Goal: Task Accomplishment & Management: Manage account settings

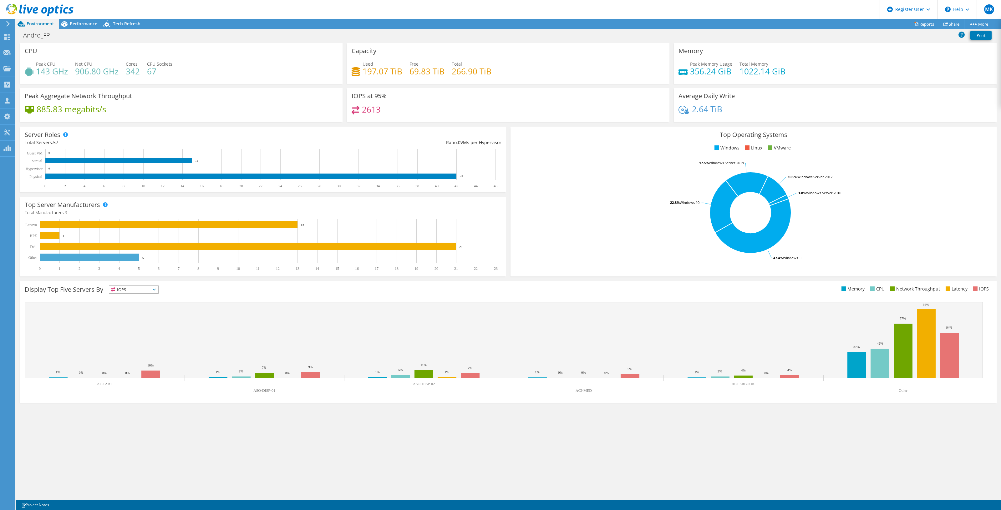
click at [44, 5] on icon at bounding box center [39, 10] width 67 height 13
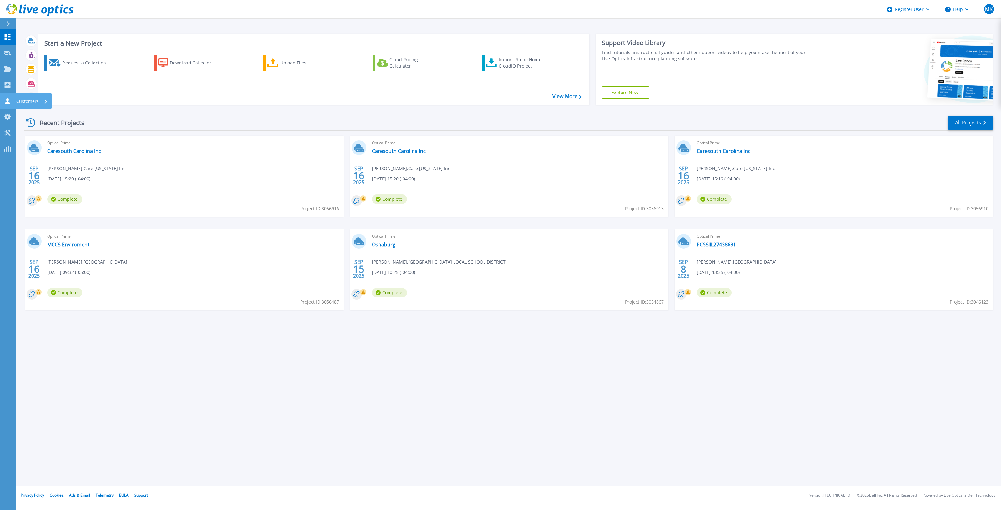
click at [7, 101] on icon at bounding box center [7, 101] width 5 height 6
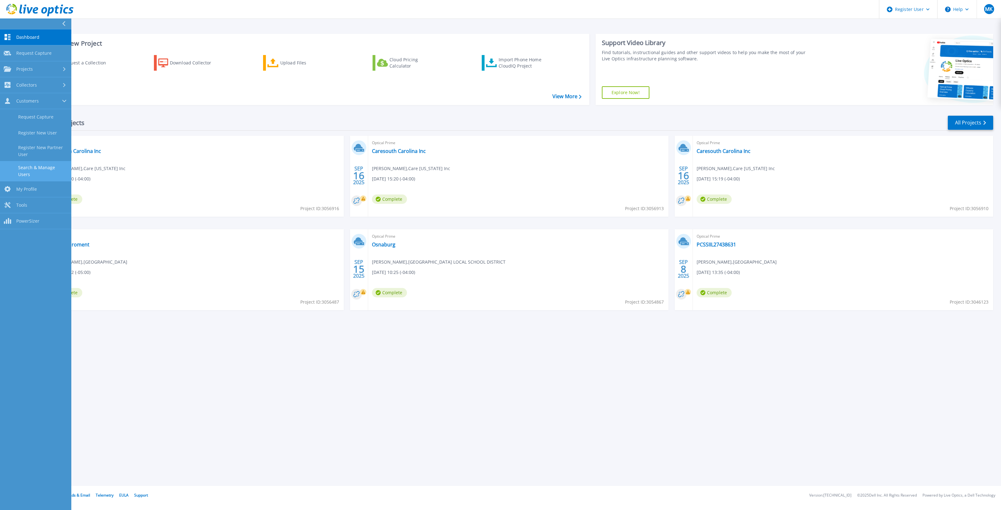
click at [38, 170] on link "Search & Manage Users" at bounding box center [35, 171] width 71 height 20
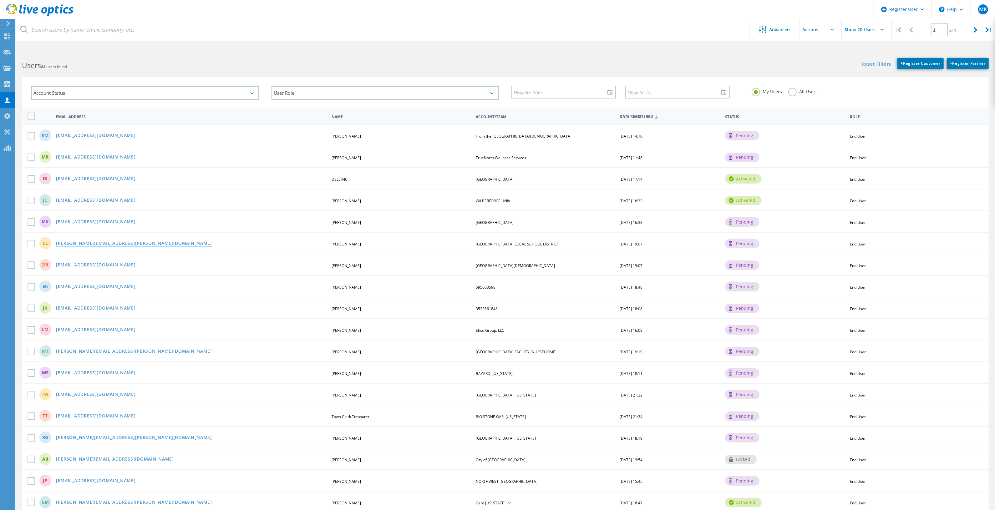
click at [99, 241] on link "cameron.lewis@apps.sparcc.org" at bounding box center [134, 243] width 156 height 5
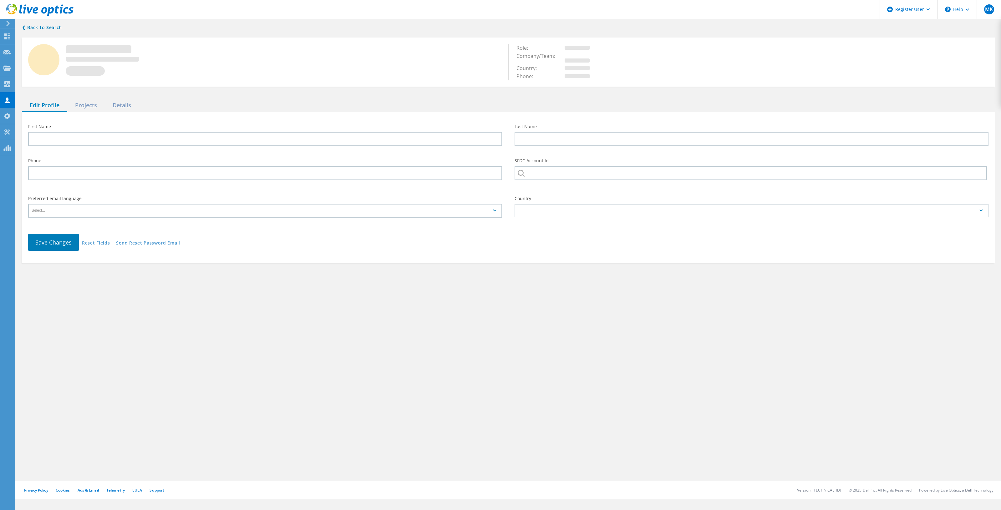
type input "Cameron"
type input "Lewis"
type input "OSNABURG LOCAL SCHOOL DISTRICT"
type input "English"
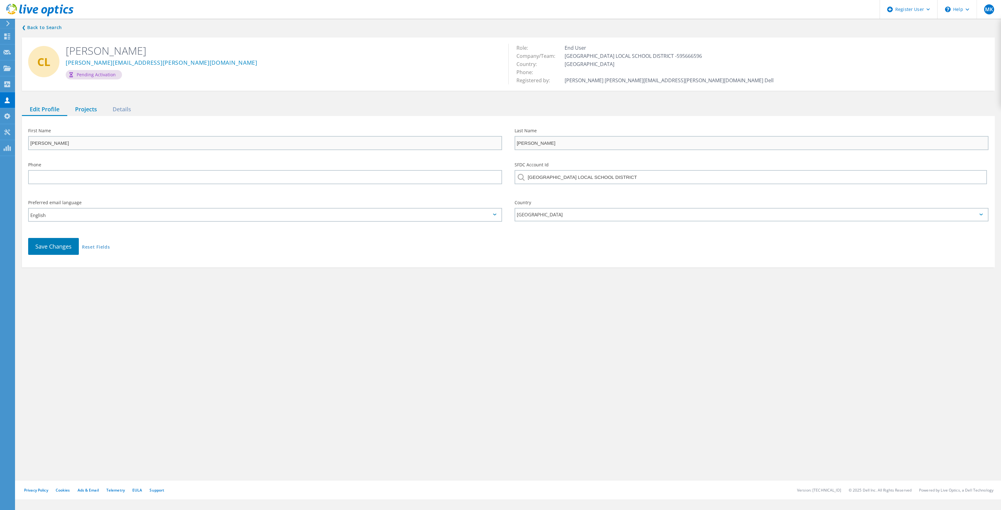
click at [78, 109] on div "Projects" at bounding box center [86, 109] width 38 height 13
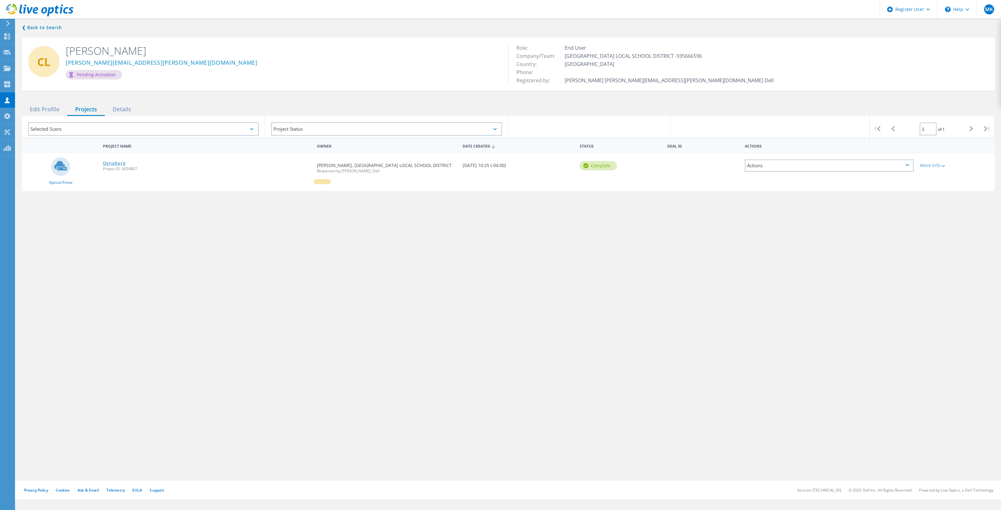
click at [113, 163] on link "Osnaburg" at bounding box center [114, 163] width 23 height 4
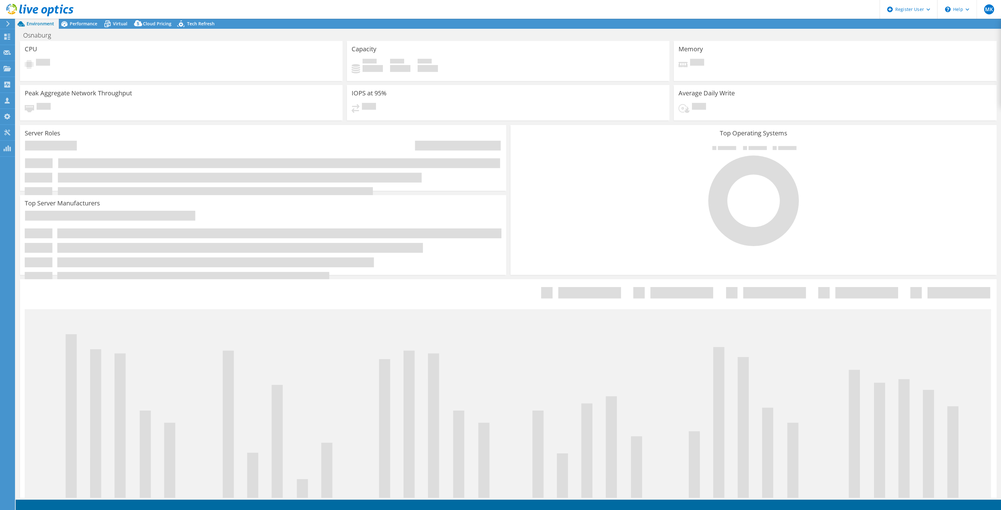
select select "USD"
